Goal: Information Seeking & Learning: Learn about a topic

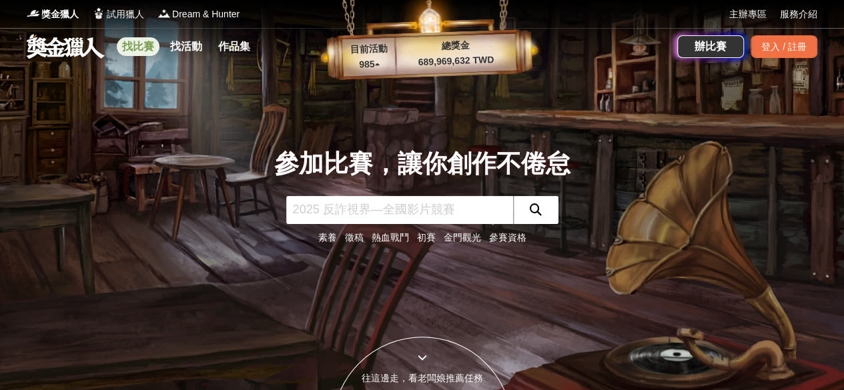
click at [139, 54] on link "找比賽" at bounding box center [138, 46] width 43 height 19
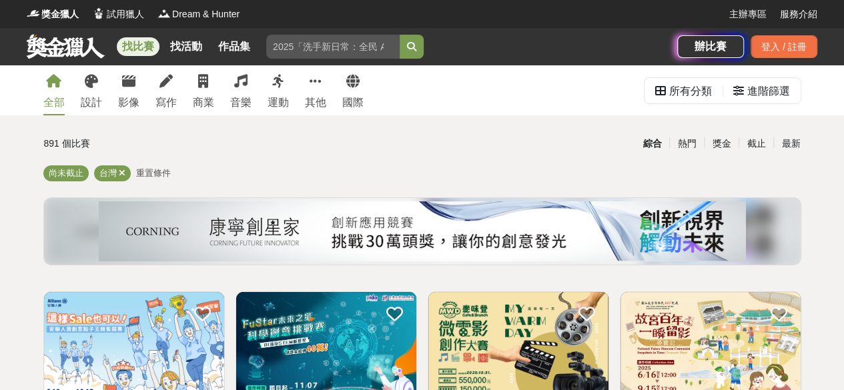
click at [101, 93] on div "全部 設計 影像 寫作 商業 音樂 運動 其他 國際" at bounding box center [203, 90] width 336 height 50
click at [99, 94] on link "設計" at bounding box center [91, 90] width 21 height 50
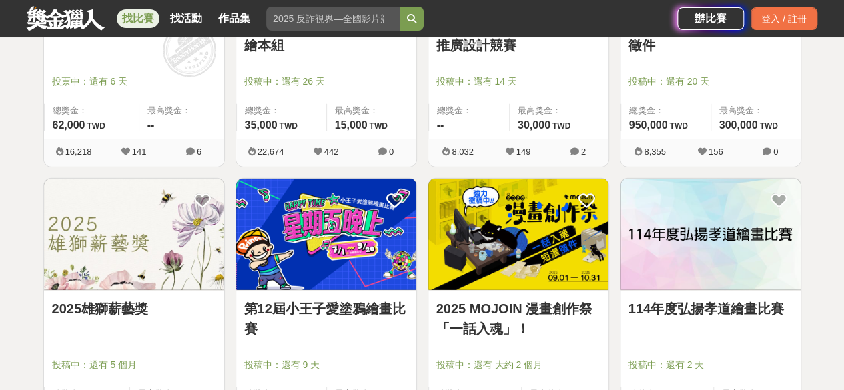
scroll to position [1601, 0]
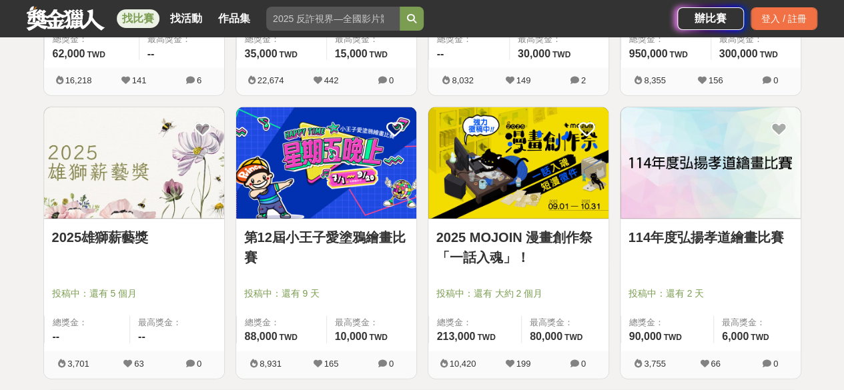
click at [592, 171] on img at bounding box center [518, 162] width 180 height 111
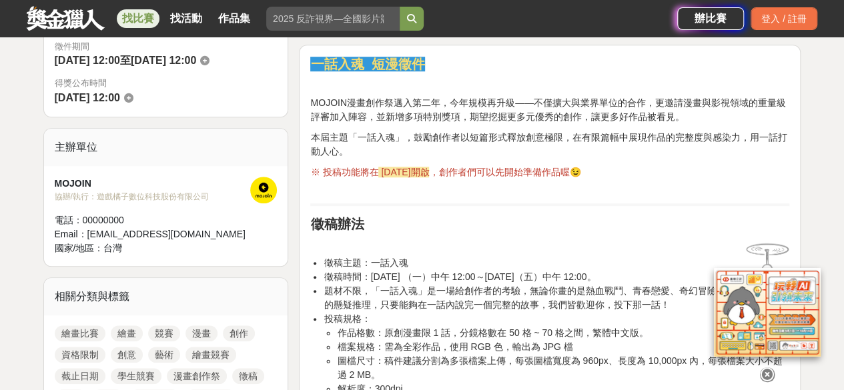
scroll to position [534, 0]
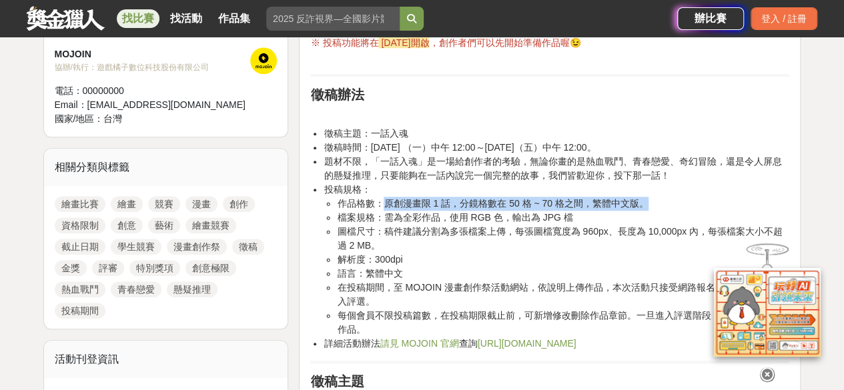
drag, startPoint x: 388, startPoint y: 201, endPoint x: 686, endPoint y: 205, distance: 297.5
click at [686, 205] on li "作品格數：原創漫畫限 1 話，分鏡格數在 50 格 ~ 70 格之間，繁體中文版。" at bounding box center [563, 204] width 452 height 14
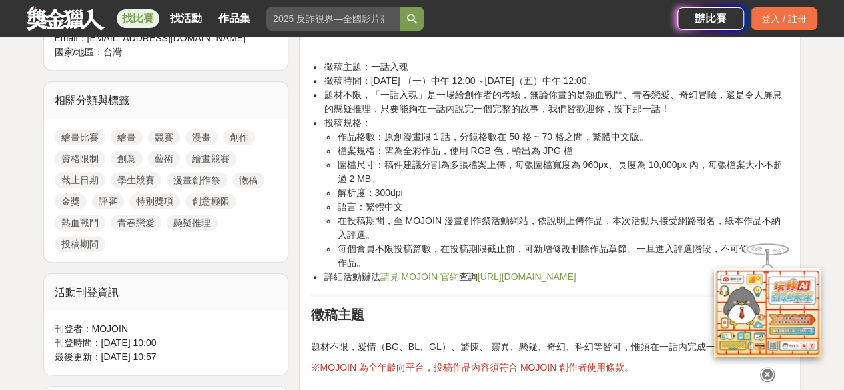
click at [526, 278] on link "https://mojoin.tw/QXJUf" at bounding box center [527, 277] width 99 height 11
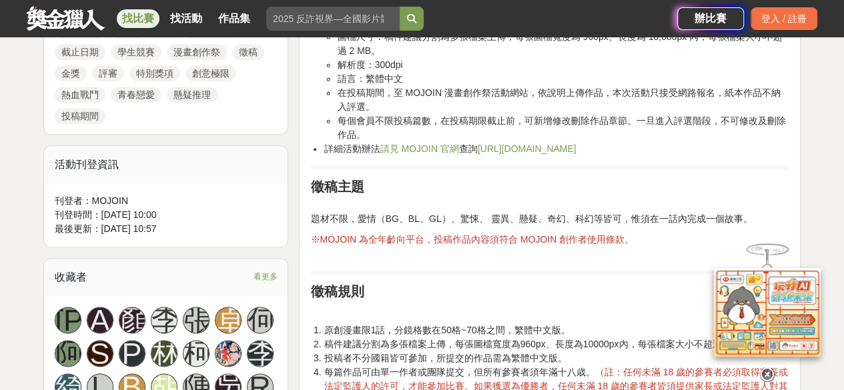
scroll to position [734, 0]
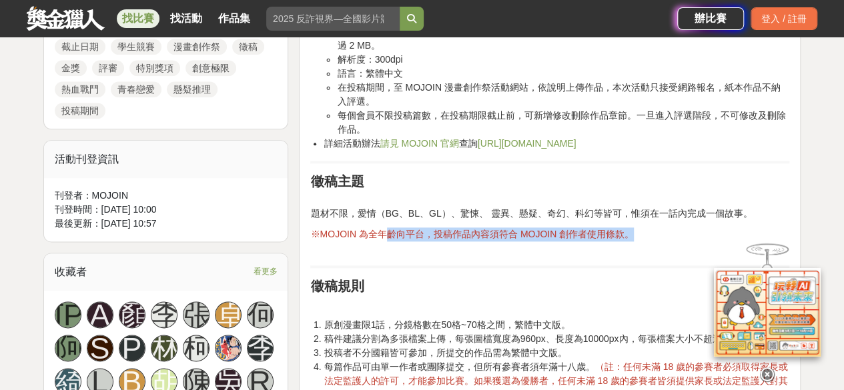
drag, startPoint x: 486, startPoint y: 222, endPoint x: 632, endPoint y: 234, distance: 147.3
click at [632, 234] on p "※MOJOIN 為全年齡向平台，投稿作品內容須符合 MOJOIN 創作者使用條款。" at bounding box center [549, 241] width 479 height 28
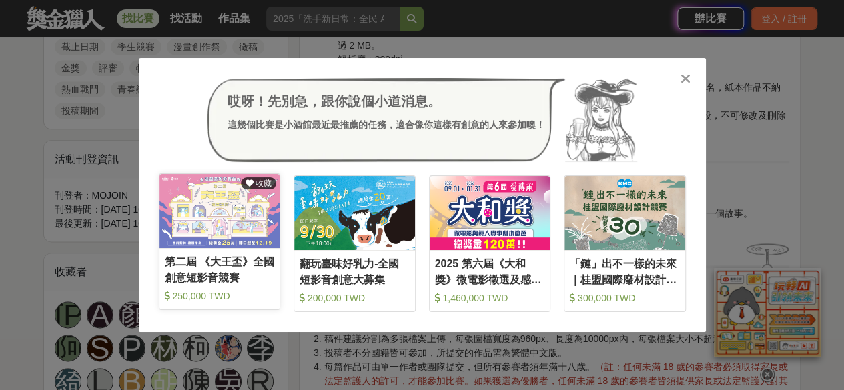
click at [189, 235] on img at bounding box center [219, 211] width 121 height 74
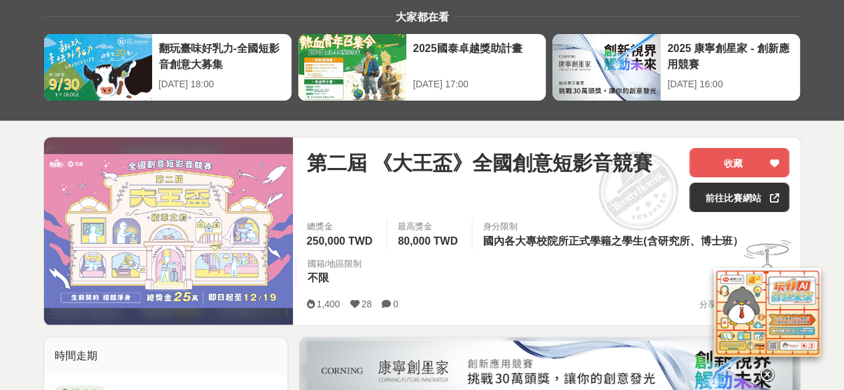
scroll to position [133, 0]
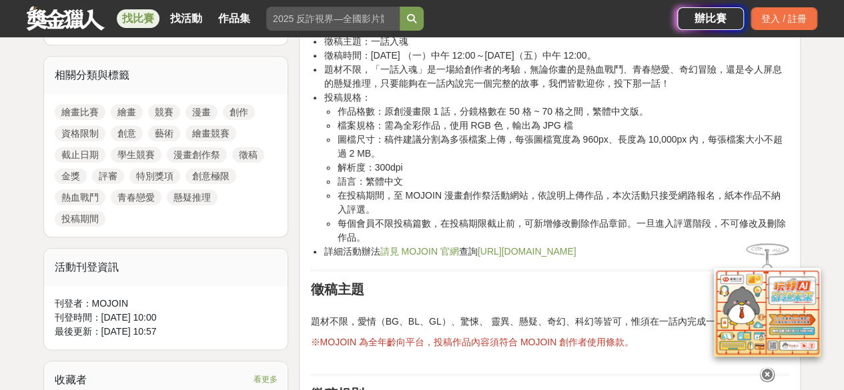
scroll to position [467, 0]
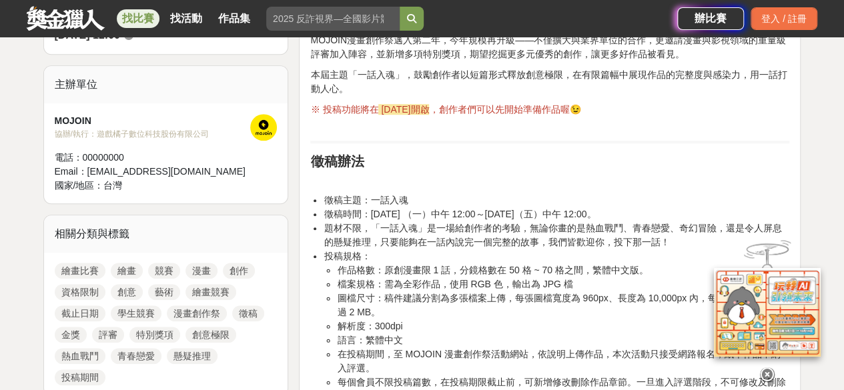
click at [149, 18] on link "找比賽" at bounding box center [138, 18] width 43 height 19
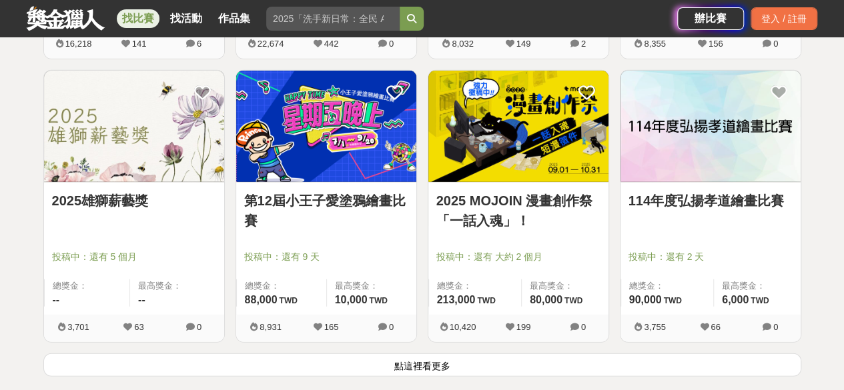
scroll to position [1668, 0]
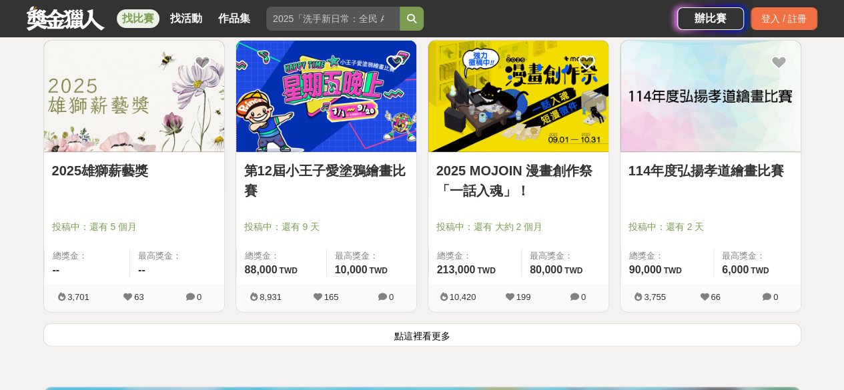
click at [129, 141] on img at bounding box center [134, 96] width 180 height 111
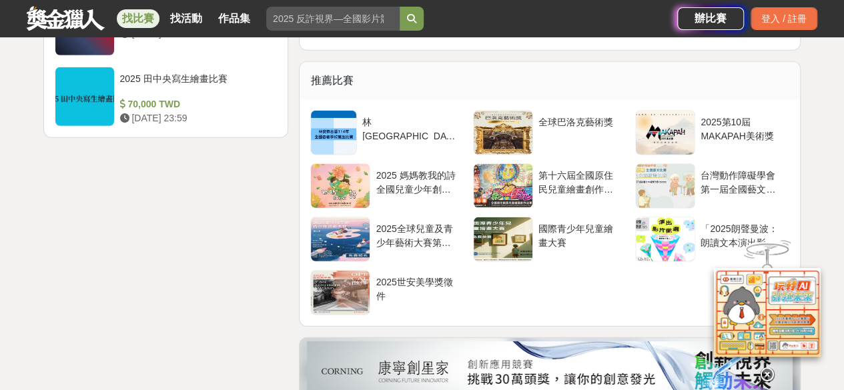
scroll to position [1868, 0]
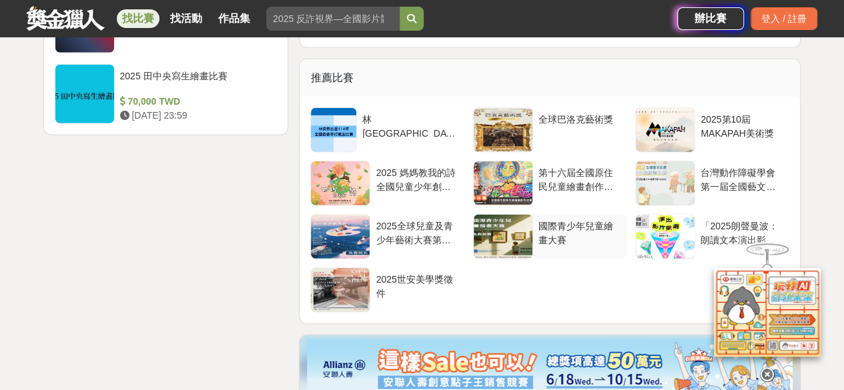
click at [522, 242] on div at bounding box center [503, 237] width 59 height 44
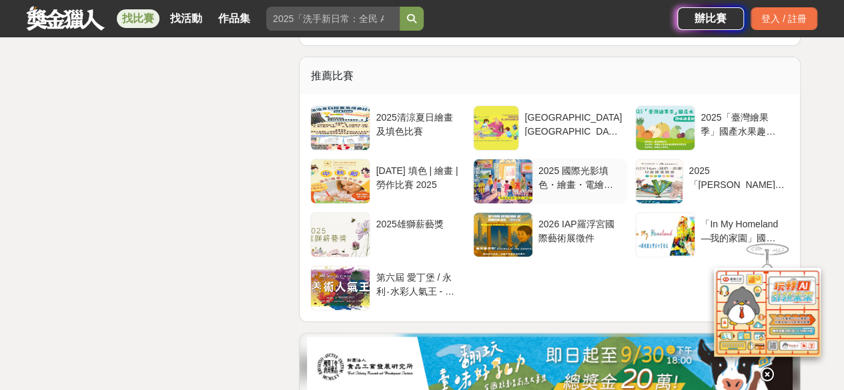
scroll to position [2668, 0]
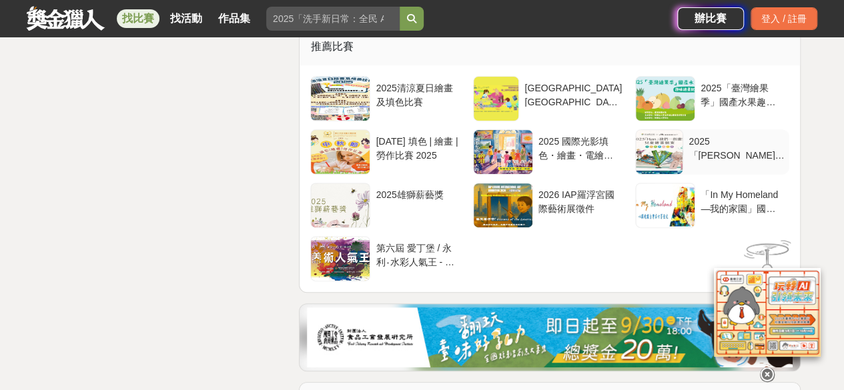
click at [659, 130] on div at bounding box center [659, 152] width 47 height 44
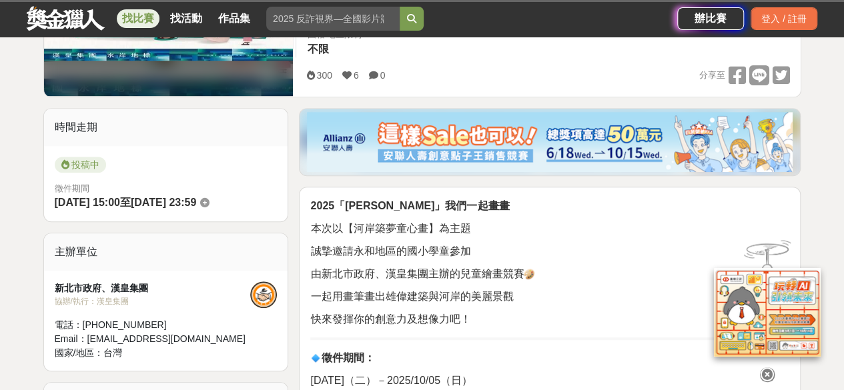
scroll to position [334, 0]
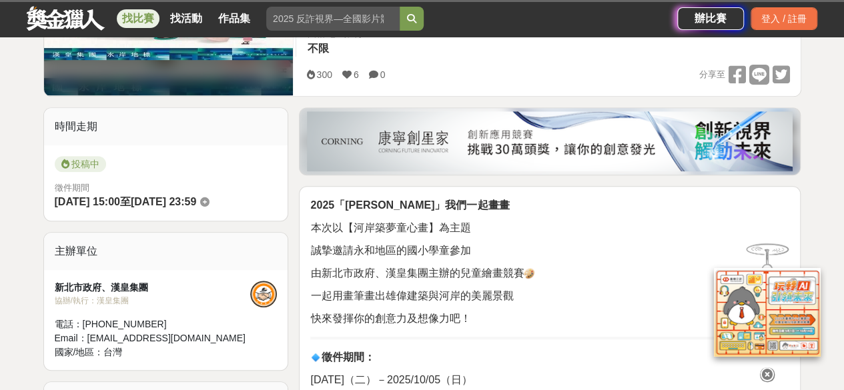
click at [153, 15] on link "找比賽" at bounding box center [138, 18] width 43 height 19
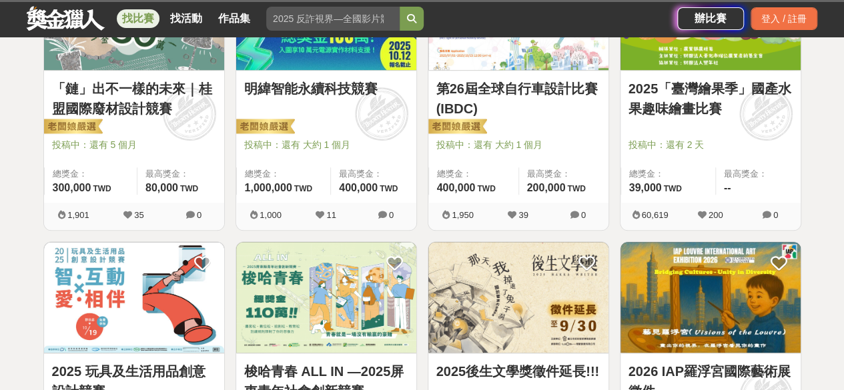
click at [70, 26] on link at bounding box center [65, 17] width 81 height 25
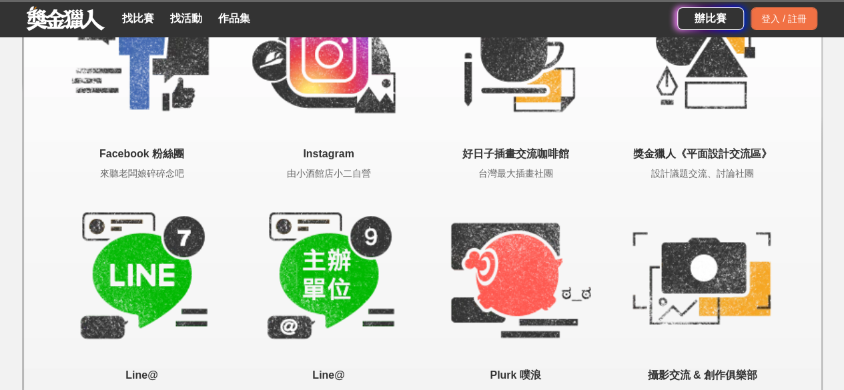
scroll to position [2819, 0]
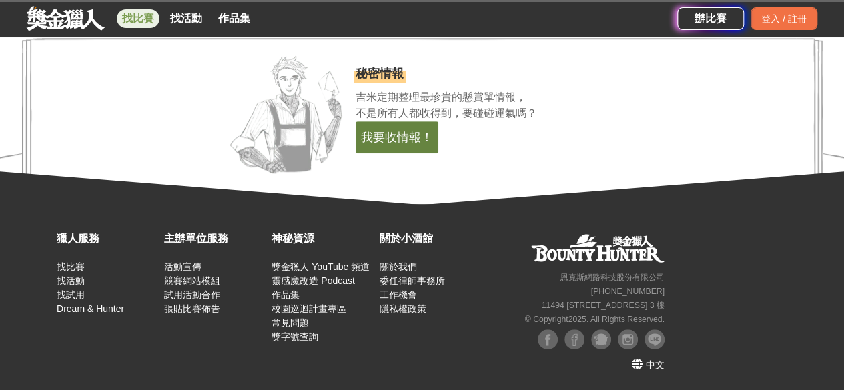
click at [155, 18] on link "找比賽" at bounding box center [138, 18] width 43 height 19
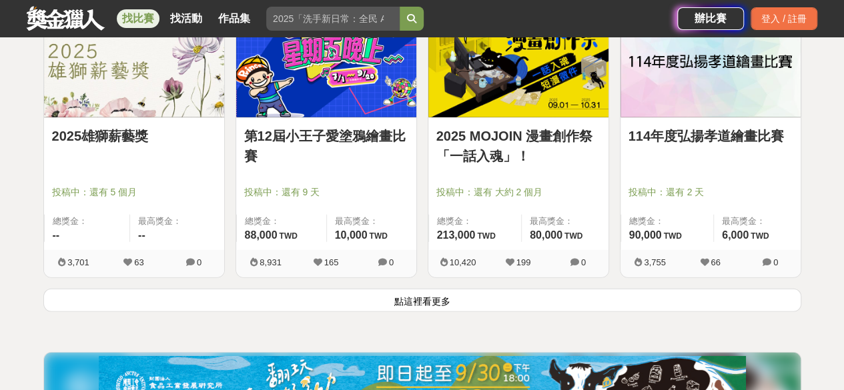
scroll to position [1642, 0]
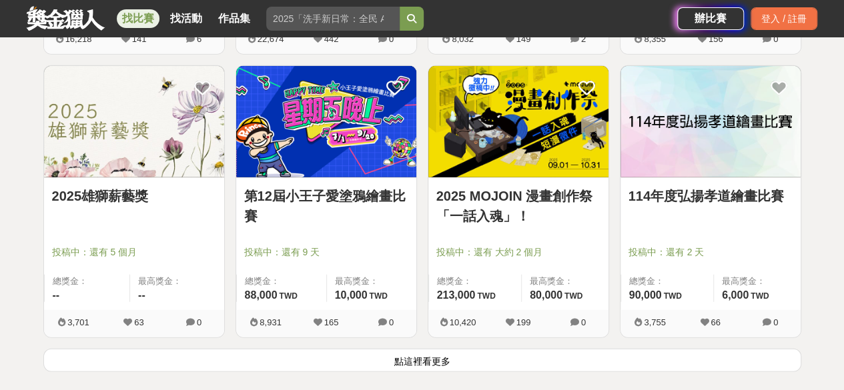
click at [131, 16] on link "找比賽" at bounding box center [138, 18] width 43 height 19
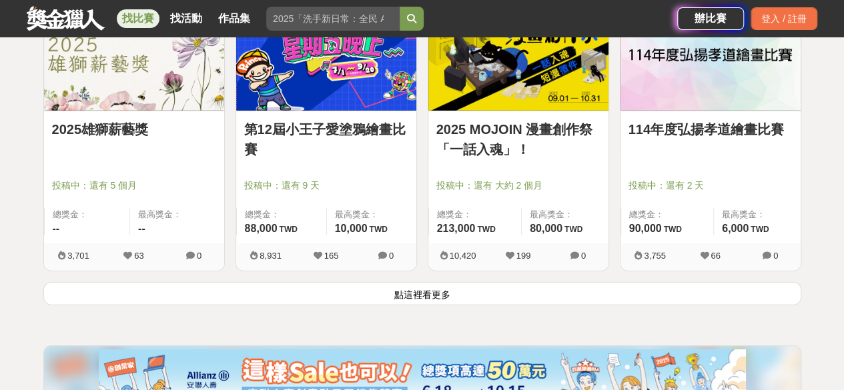
click at [457, 293] on button "點這裡看更多" at bounding box center [422, 293] width 758 height 23
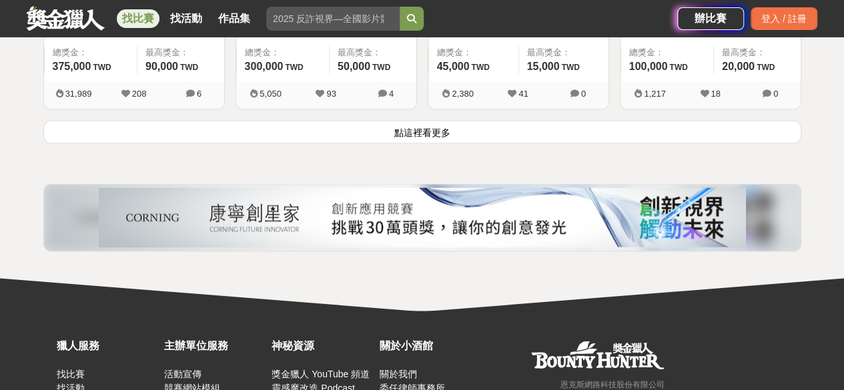
scroll to position [3577, 0]
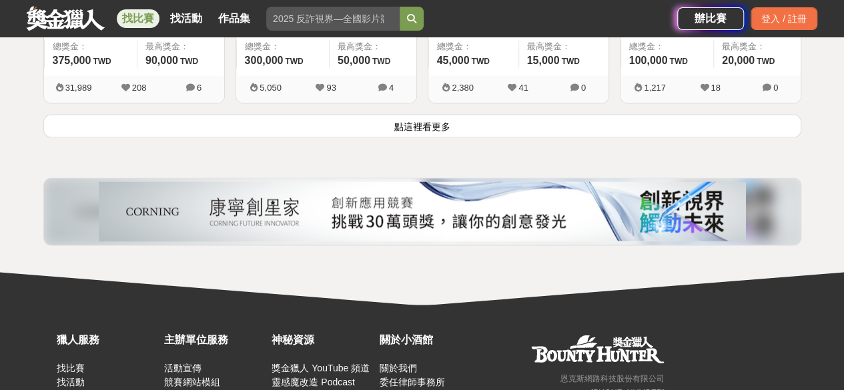
click at [411, 123] on button "點這裡看更多" at bounding box center [422, 125] width 758 height 23
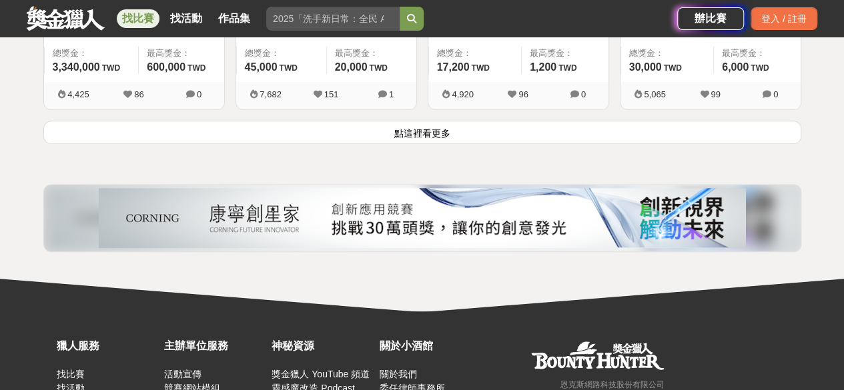
scroll to position [5370, 0]
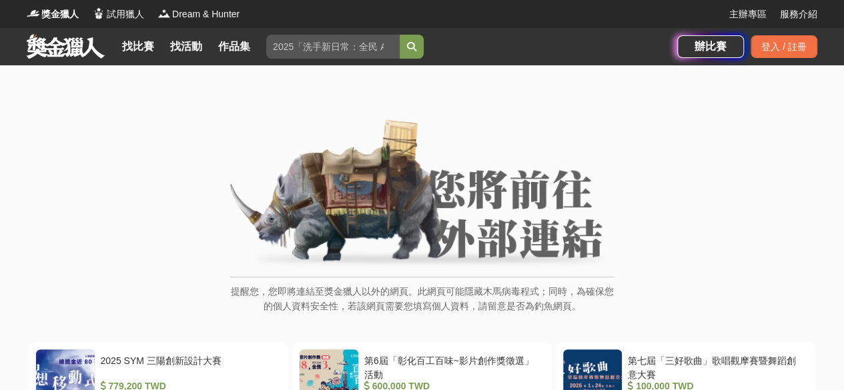
scroll to position [334, 0]
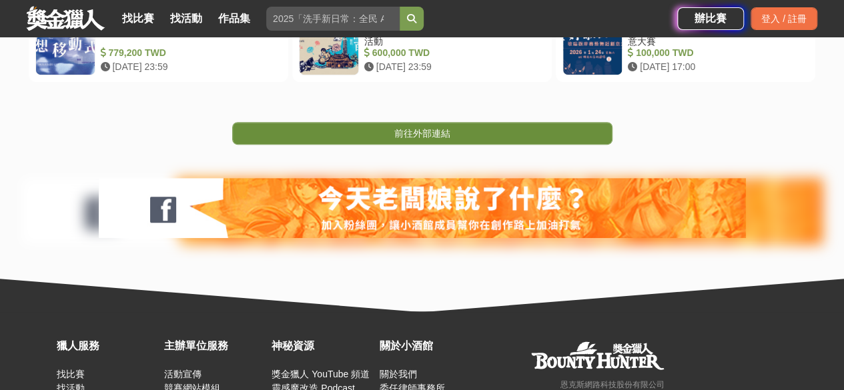
click at [421, 128] on span "前往外部連結" at bounding box center [422, 133] width 56 height 11
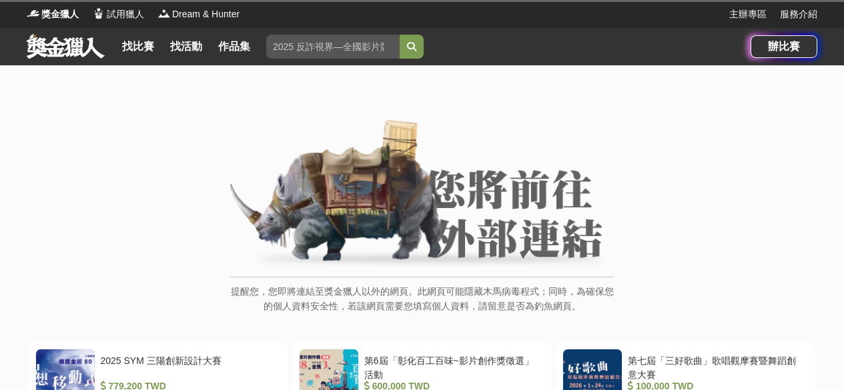
scroll to position [92, 0]
